Goal: Book appointment/travel/reservation

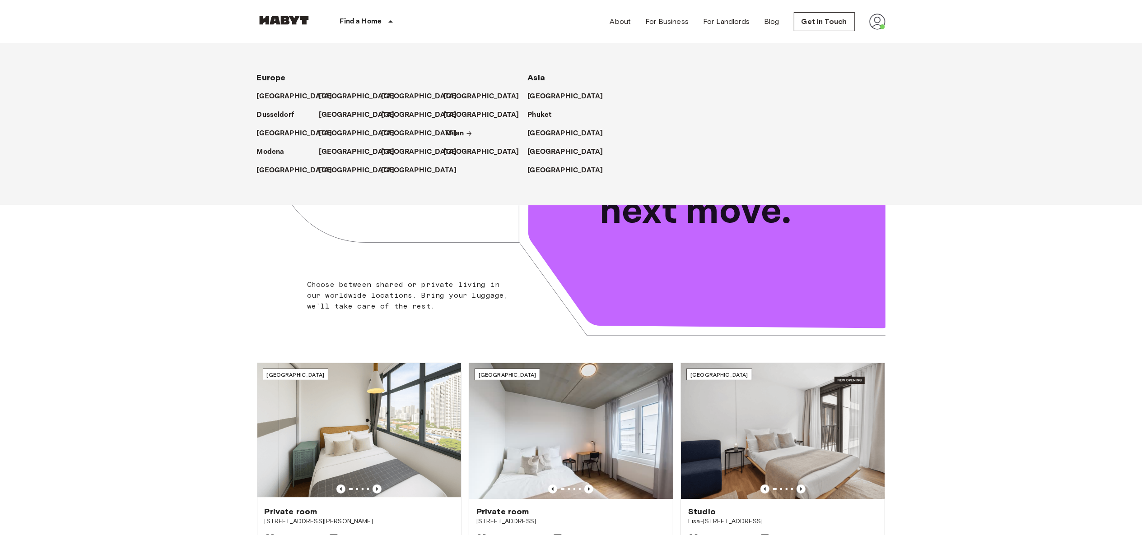
click at [452, 133] on p "Milan" at bounding box center [455, 133] width 19 height 11
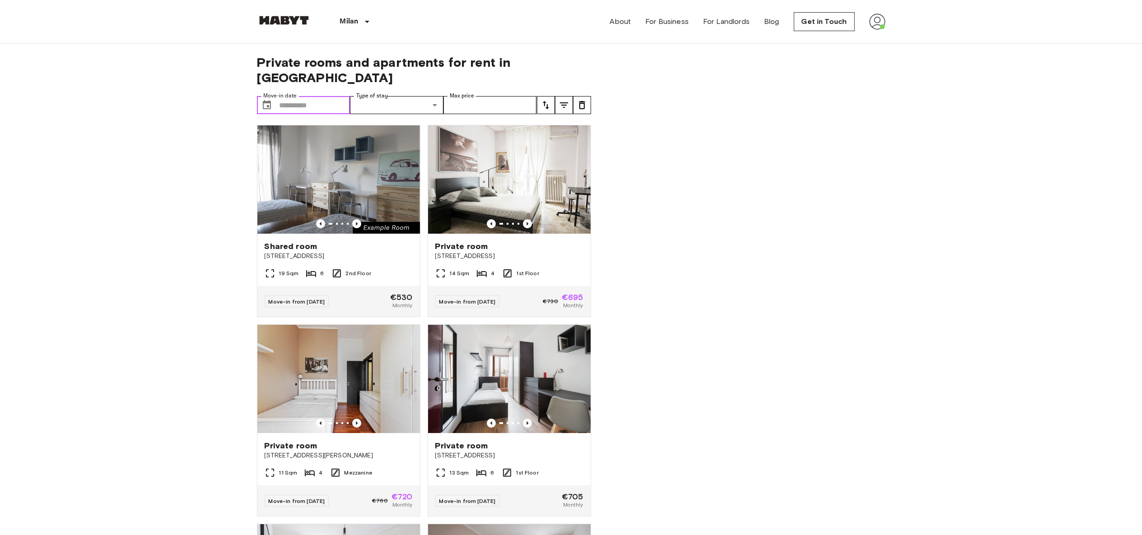
click at [307, 96] on input "Move-in date" at bounding box center [314, 105] width 71 height 18
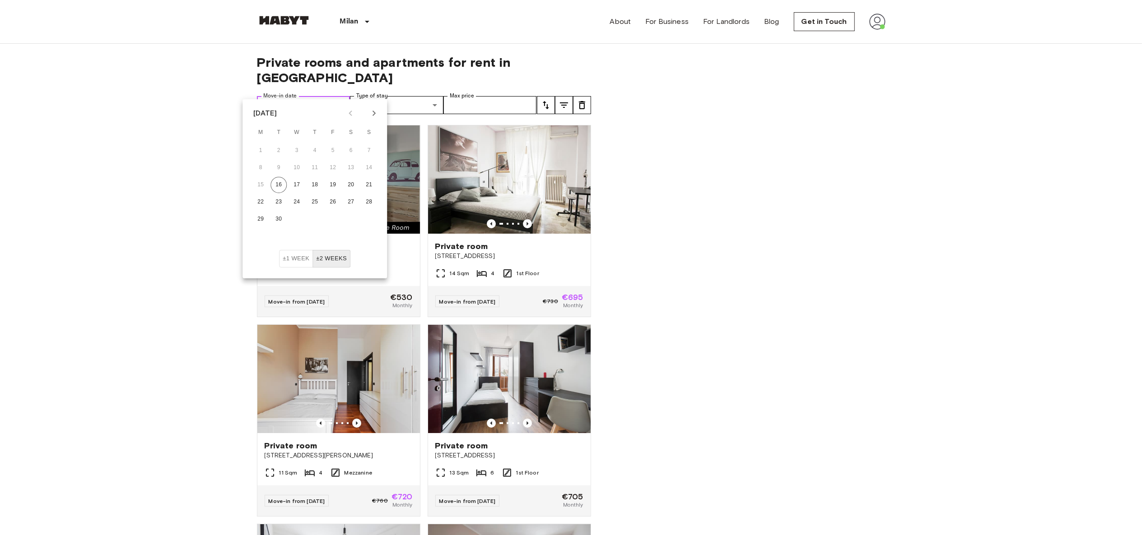
click at [307, 96] on input "Move-in date" at bounding box center [314, 105] width 71 height 18
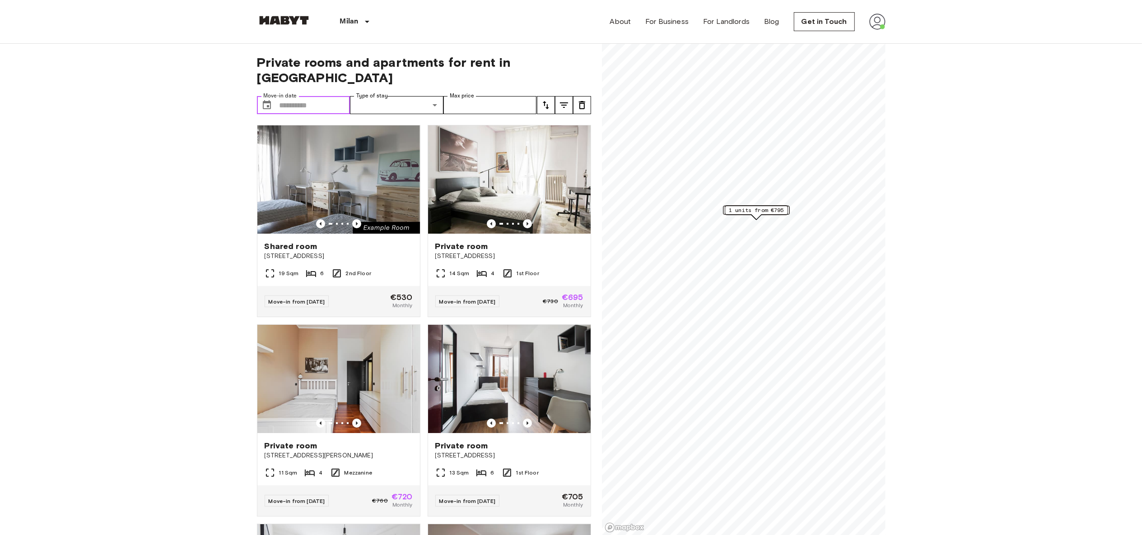
click at [293, 96] on input "Move-in date" at bounding box center [314, 105] width 71 height 18
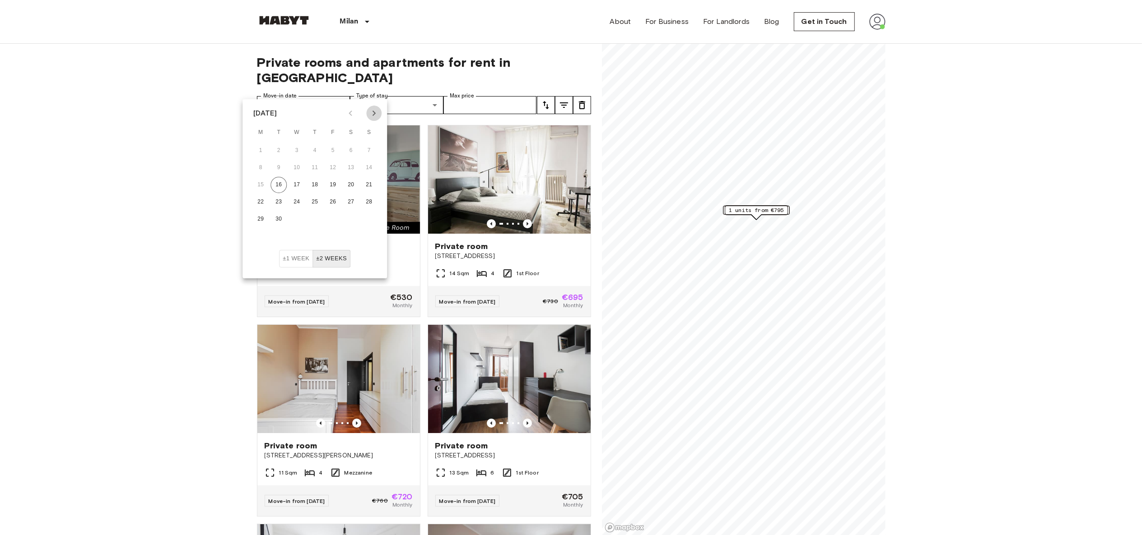
click at [378, 112] on icon "Next month" at bounding box center [373, 113] width 11 height 11
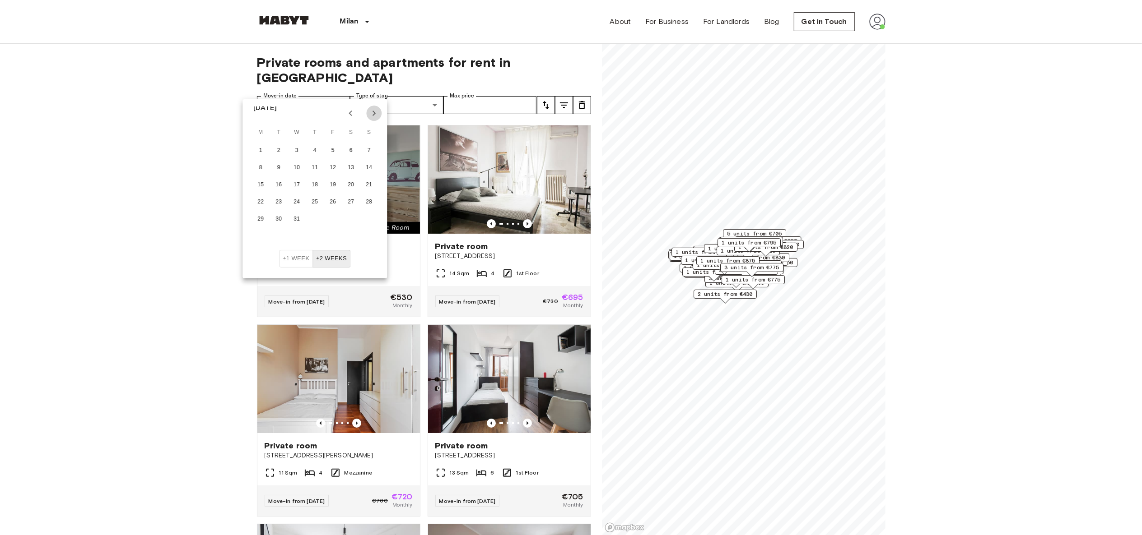
click at [378, 112] on icon "Next month" at bounding box center [373, 113] width 11 height 11
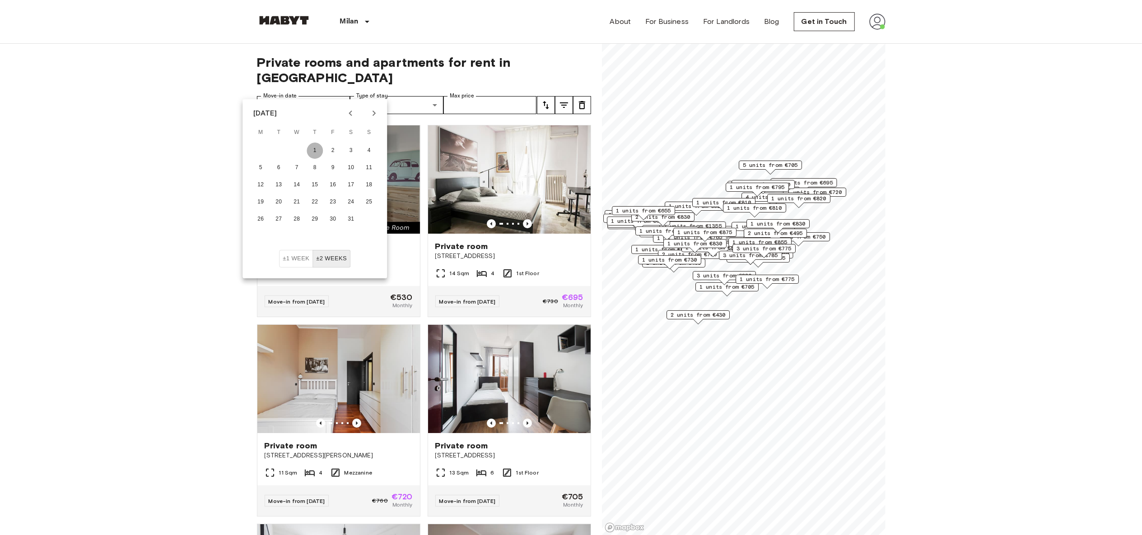
click at [320, 152] on button "1" at bounding box center [315, 151] width 16 height 16
type input "**********"
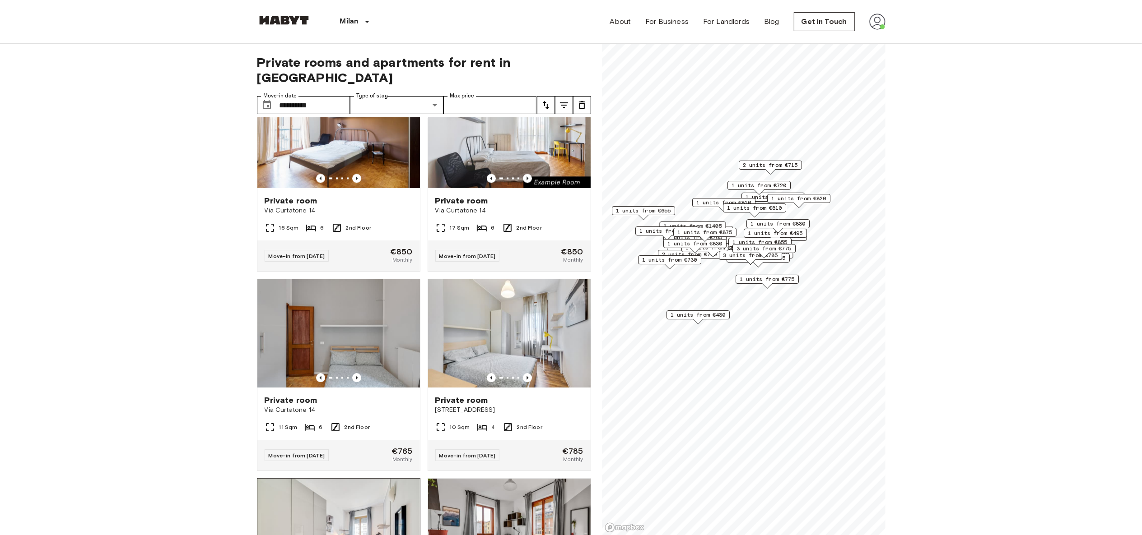
scroll to position [2039, 0]
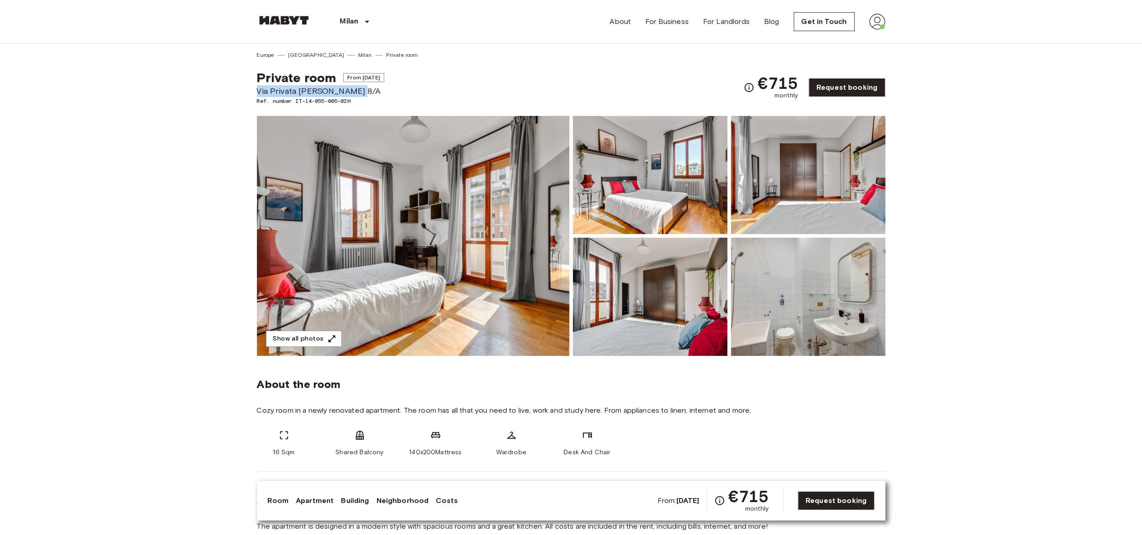
drag, startPoint x: 362, startPoint y: 88, endPoint x: 251, endPoint y: 88, distance: 110.2
copy span "Via Privata [PERSON_NAME] 8/A"
